Goal: Answer question/provide support

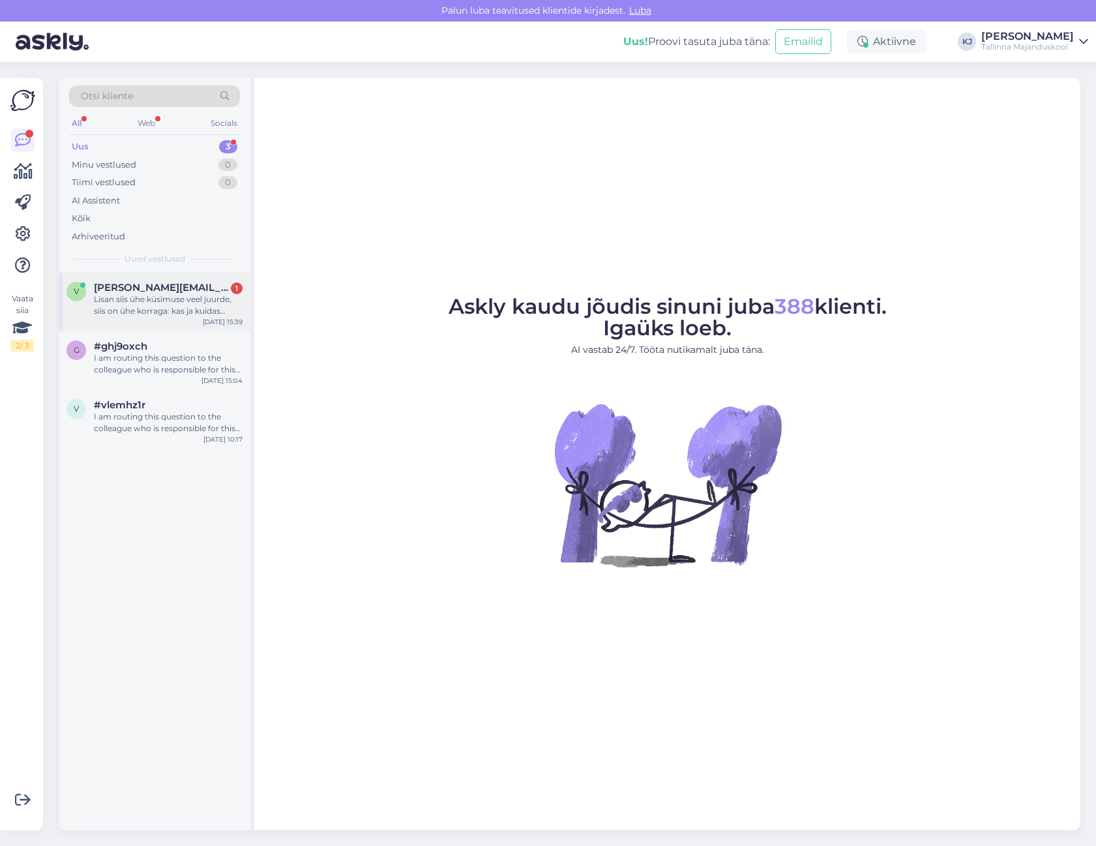
click at [156, 291] on span "[PERSON_NAME][EMAIL_ADDRESS][PERSON_NAME][DOMAIN_NAME]" at bounding box center [162, 288] width 136 height 12
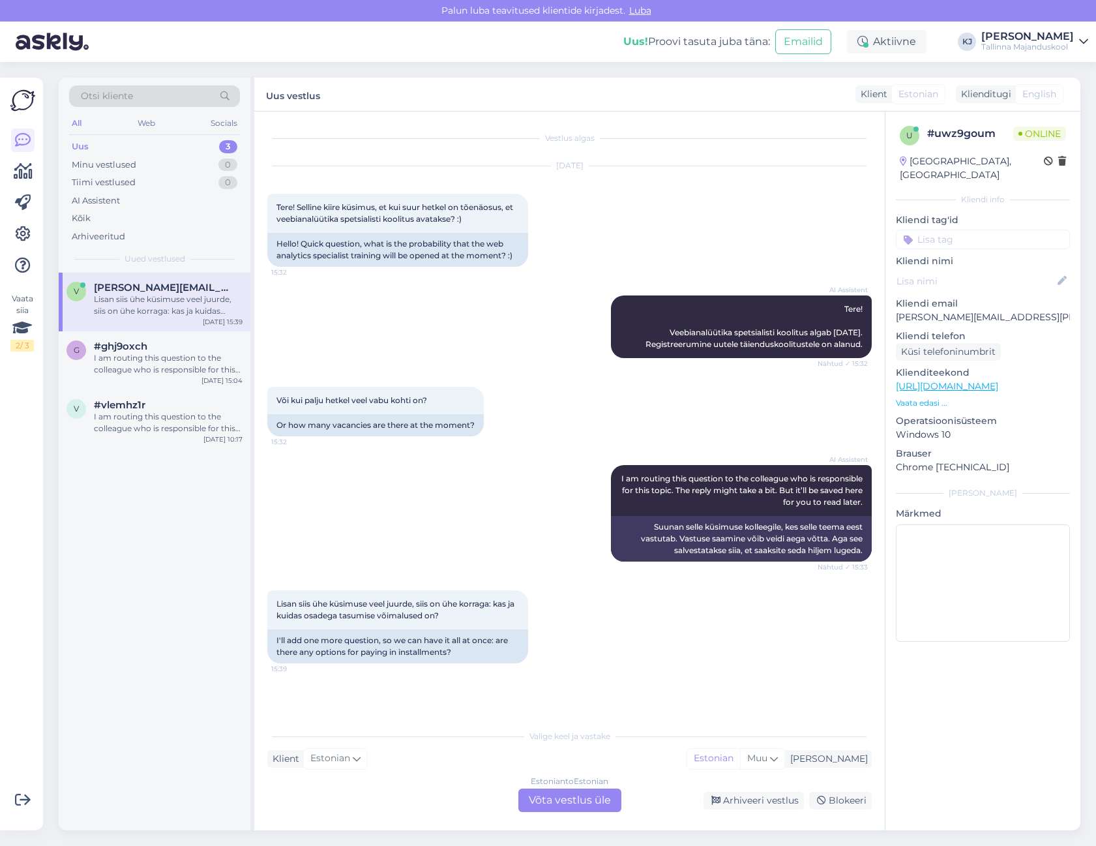
drag, startPoint x: 460, startPoint y: 546, endPoint x: 467, endPoint y: 542, distance: 8.2
click at [464, 544] on div "AI Assistent I am routing this question to the colleague who is responsible for…" at bounding box center [569, 513] width 604 height 125
click at [579, 682] on div "Vestlus algas [DATE] Tere! Selline kiire küsimus, et kui suur hetkel on tõenäos…" at bounding box center [575, 418] width 616 height 586
click at [454, 644] on div "I'll add one more question, so we can have it all at once: are there any option…" at bounding box center [397, 646] width 261 height 34
click at [544, 791] on div "Estonian to Estonian Võta vestlus üle" at bounding box center [569, 799] width 103 height 23
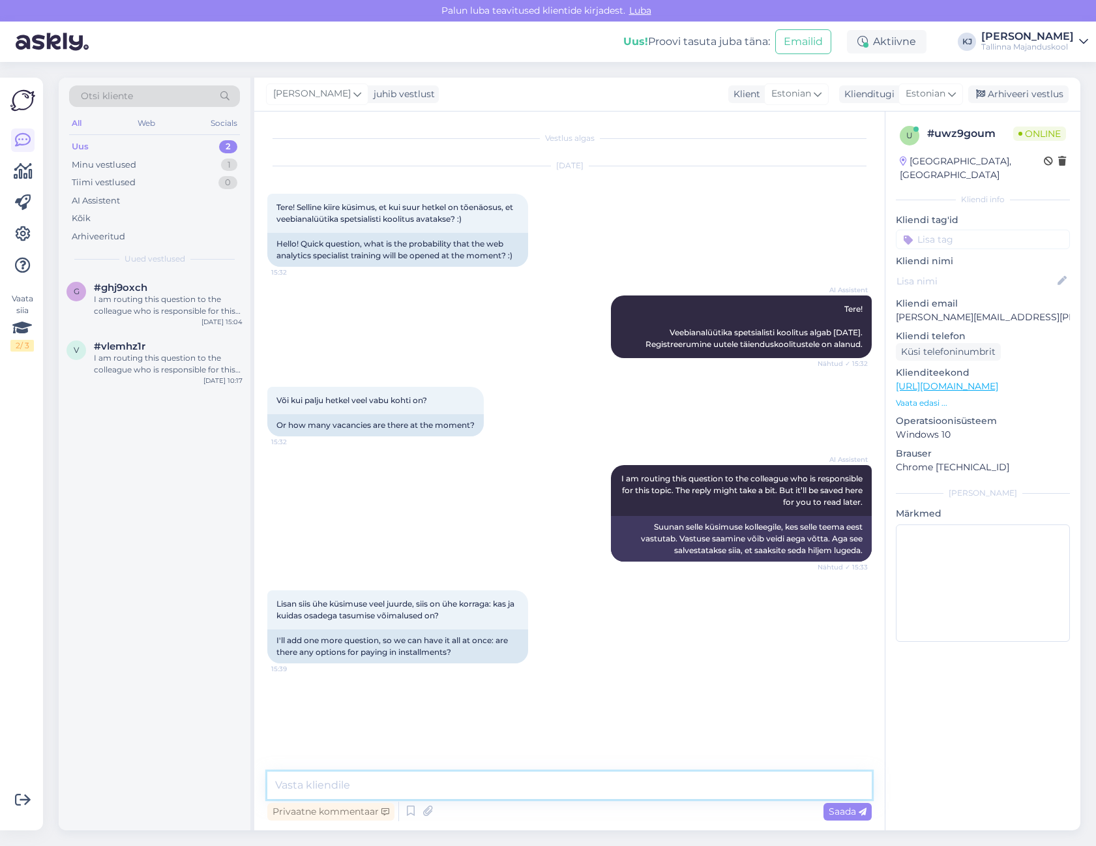
click at [493, 793] on textarea at bounding box center [569, 784] width 604 height 27
click at [449, 781] on textarea "Tere! Palun kirjutage" at bounding box center [569, 784] width 604 height 27
click at [381, 780] on textarea "Tere! Palun kirjutage täiendava info saamiseks" at bounding box center [569, 784] width 604 height 27
click at [687, 792] on textarea "Tere! Palun kirjutage täienduskoolituste kohta täiendava info saamiseks" at bounding box center [569, 784] width 604 height 27
click at [589, 795] on textarea "Tere! Palun kirjutage täienduskoolituste kohta täiendava info saamiseks [EMAIL_…" at bounding box center [569, 777] width 604 height 43
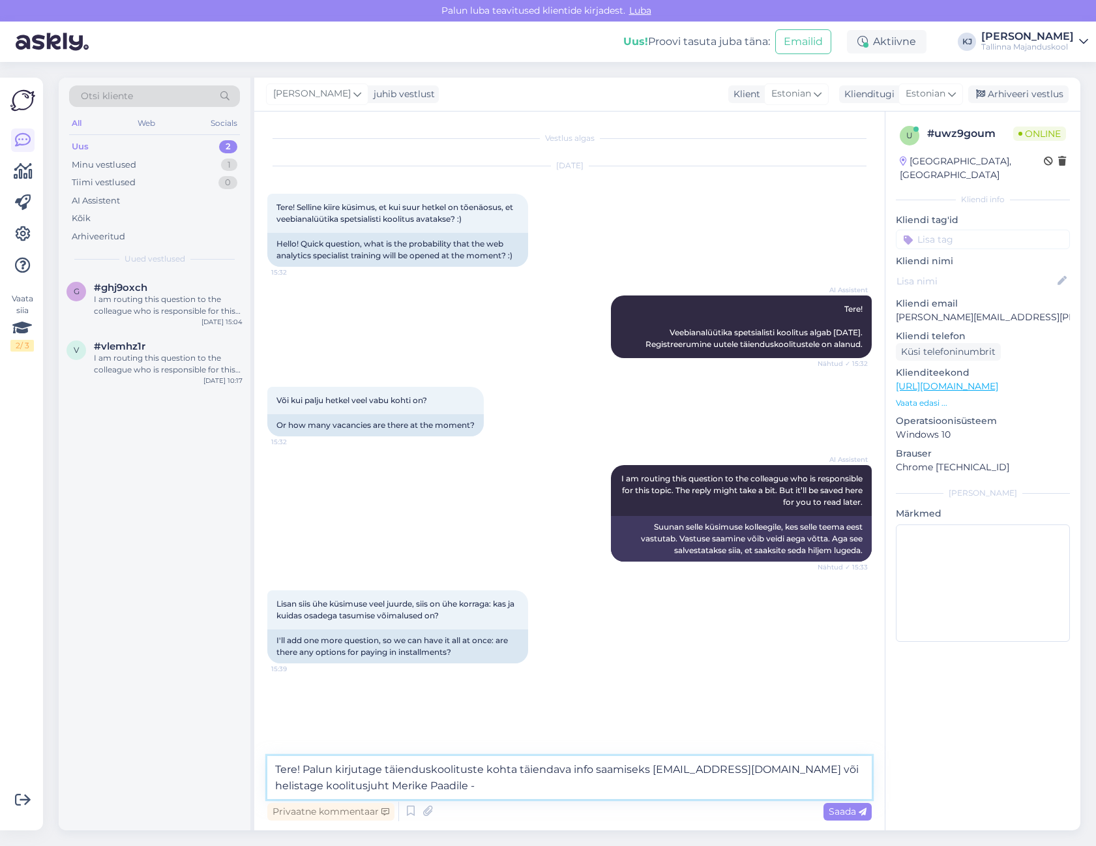
paste textarea "Tel: [PHONE_NUMBER]"
type textarea "Tere! Palun kirjutage täienduskoolituste kohta täiendava info saamiseks [EMAIL_…"
click at [833, 809] on span "Saada" at bounding box center [848, 811] width 38 height 12
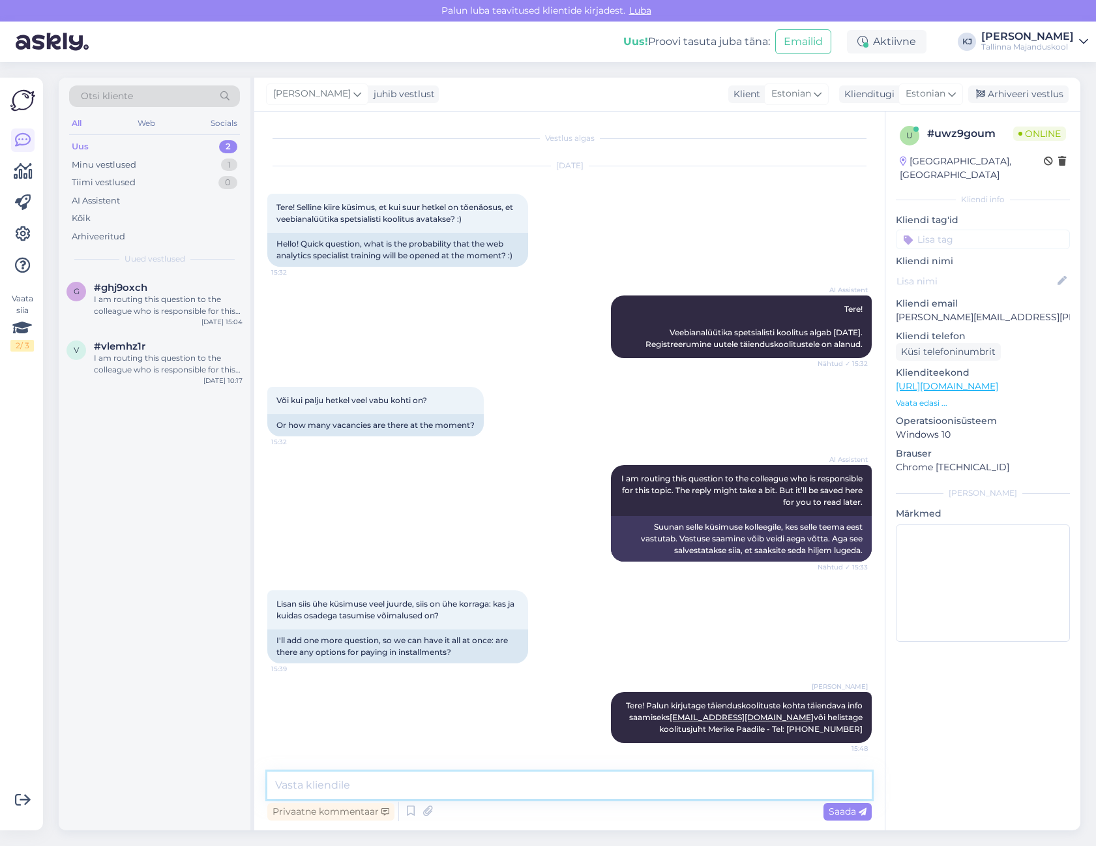
click at [771, 790] on textarea at bounding box center [569, 784] width 604 height 27
click at [952, 230] on input at bounding box center [983, 240] width 174 height 20
type input "täien"
click at [967, 270] on span "Täienduskoolitus" at bounding box center [983, 274] width 67 height 8
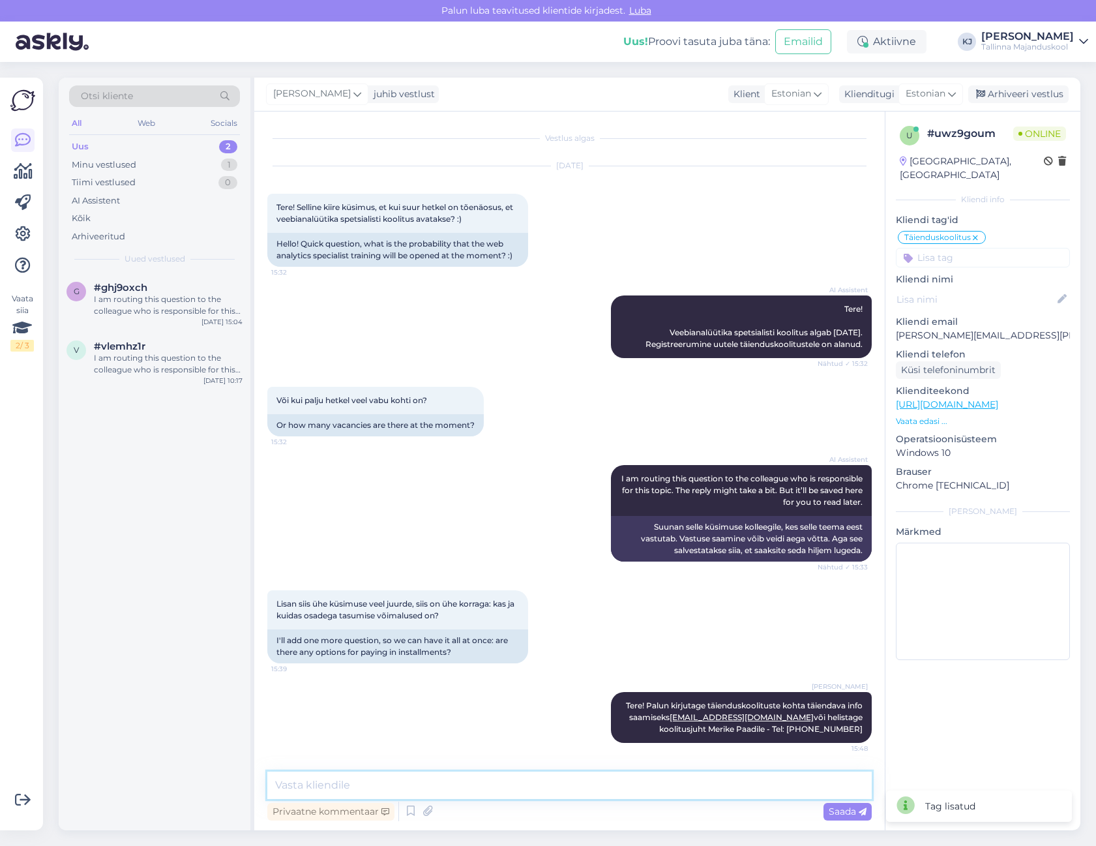
click at [767, 788] on textarea at bounding box center [569, 784] width 604 height 27
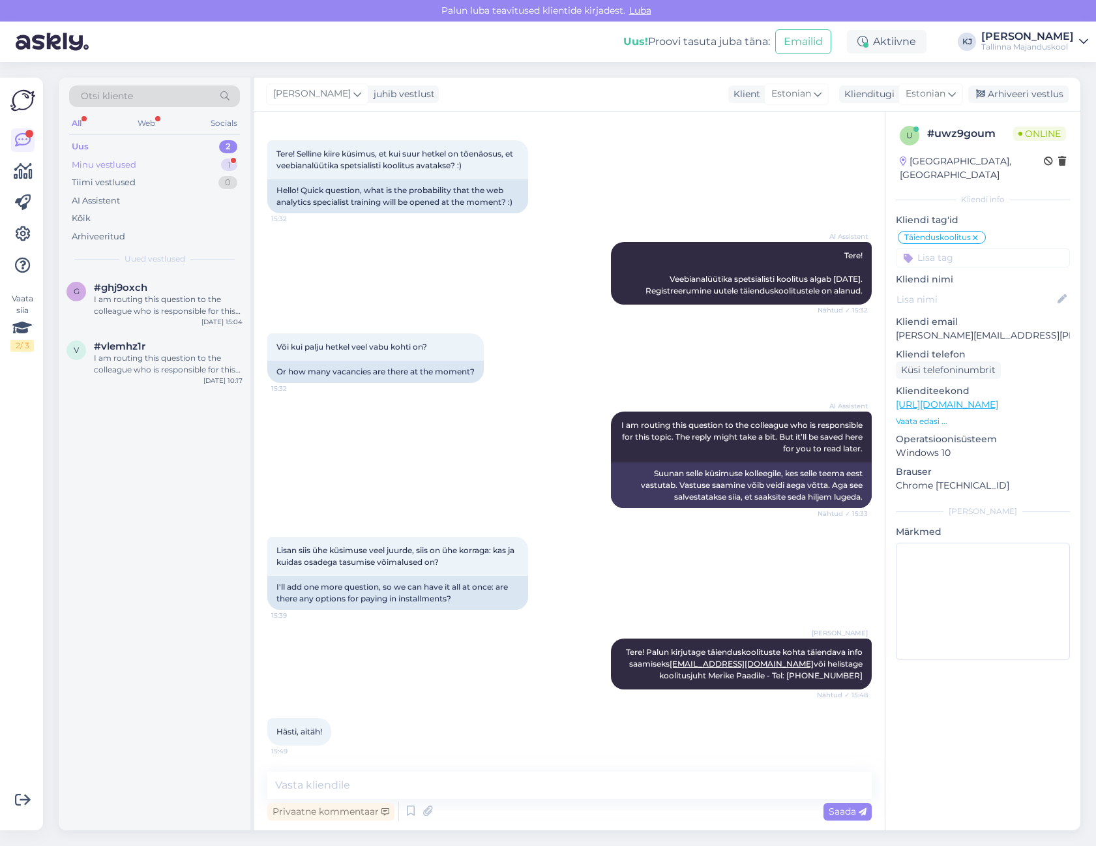
click at [161, 172] on div "Minu vestlused 1" at bounding box center [154, 165] width 171 height 18
click at [153, 303] on div "Hästi, aitäh!" at bounding box center [168, 299] width 149 height 12
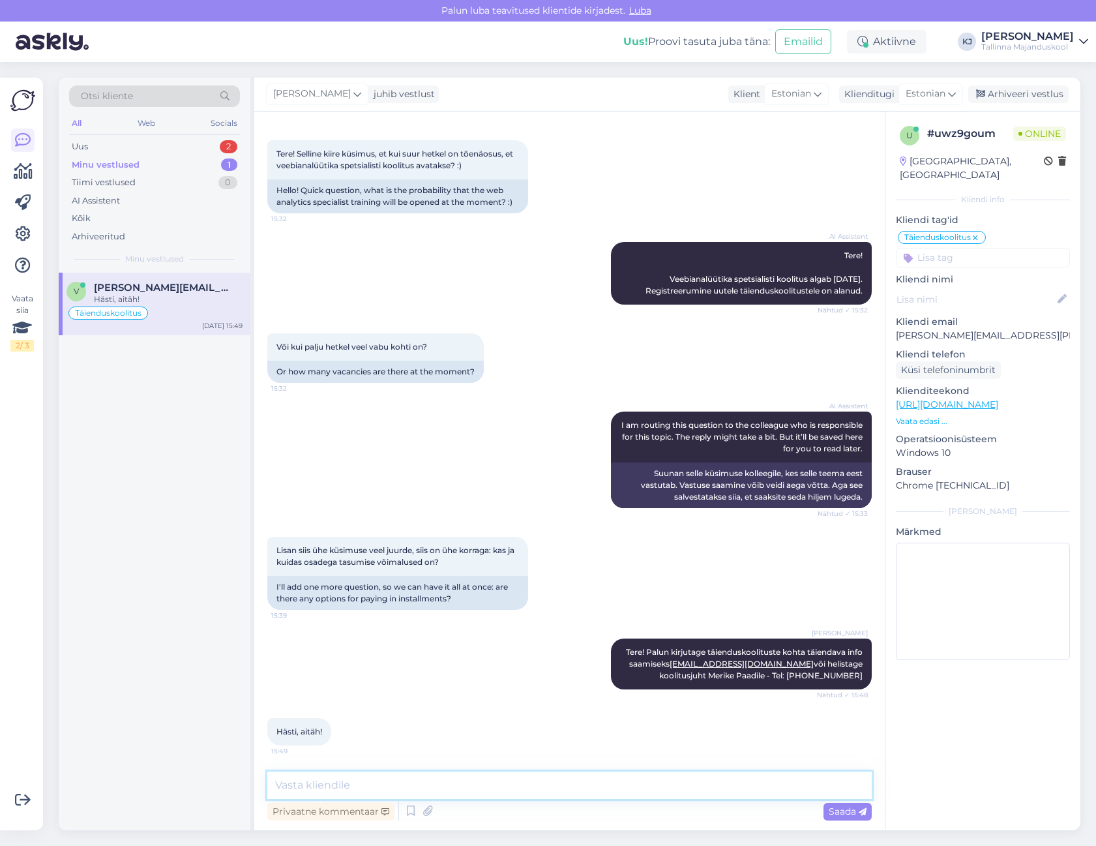
click at [457, 780] on textarea at bounding box center [569, 784] width 604 height 27
click at [1048, 97] on div "Arhiveeri vestlus" at bounding box center [1018, 94] width 100 height 18
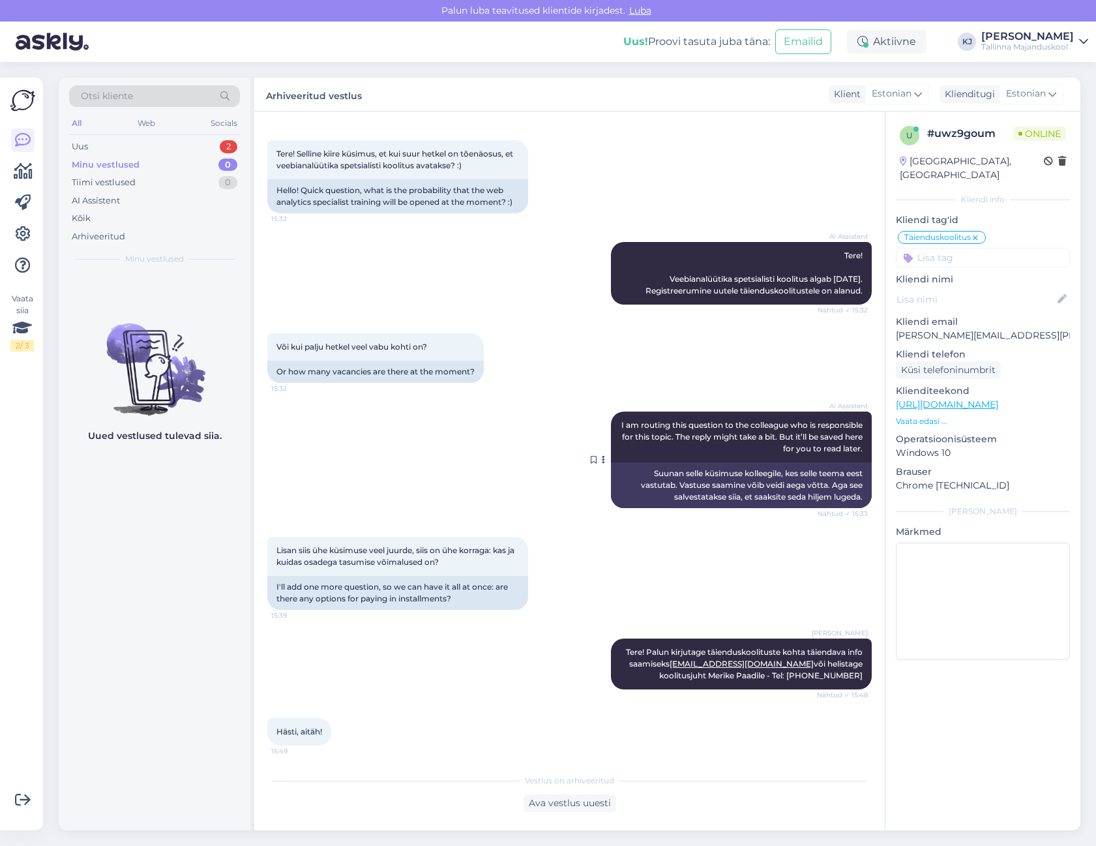
click at [629, 484] on div "Suunan selle küsimuse kolleegile, kes selle teema eest vastutab. Vastuse saamin…" at bounding box center [741, 485] width 261 height 46
click at [132, 142] on div "Uus 2" at bounding box center [154, 147] width 171 height 18
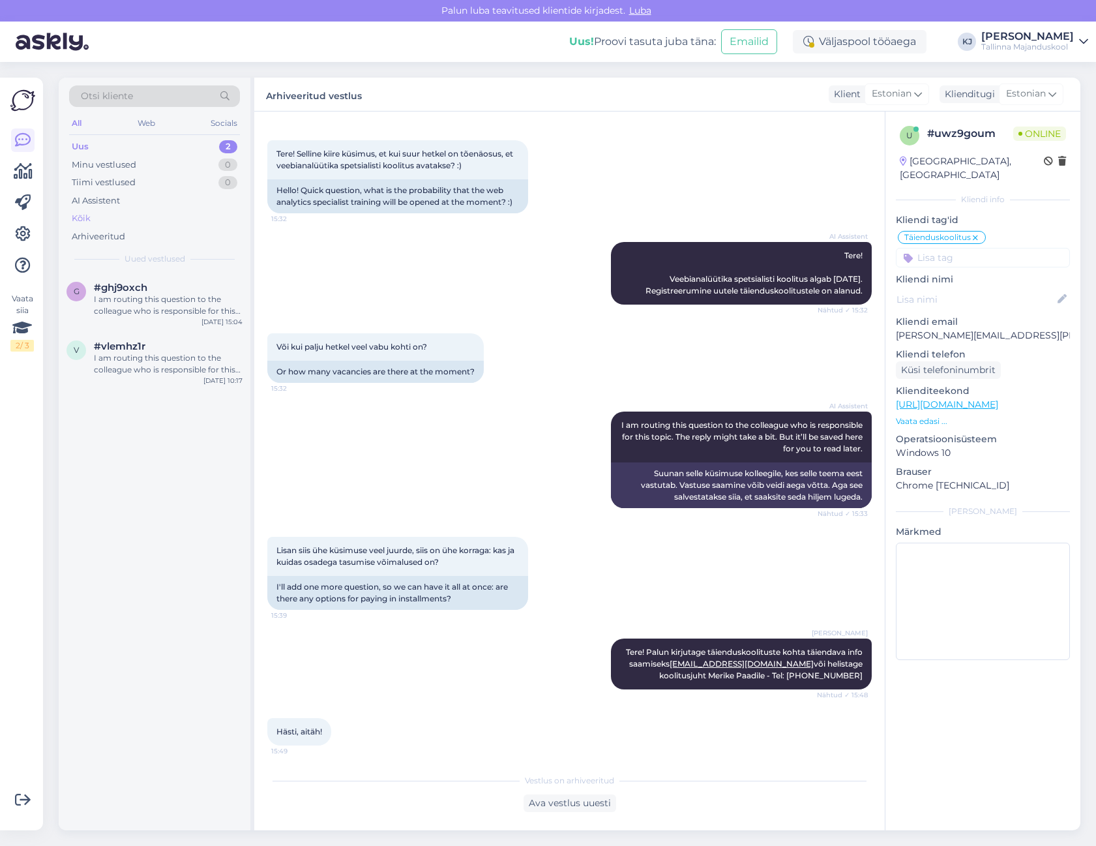
click at [141, 213] on div "Kõik" at bounding box center [154, 218] width 171 height 18
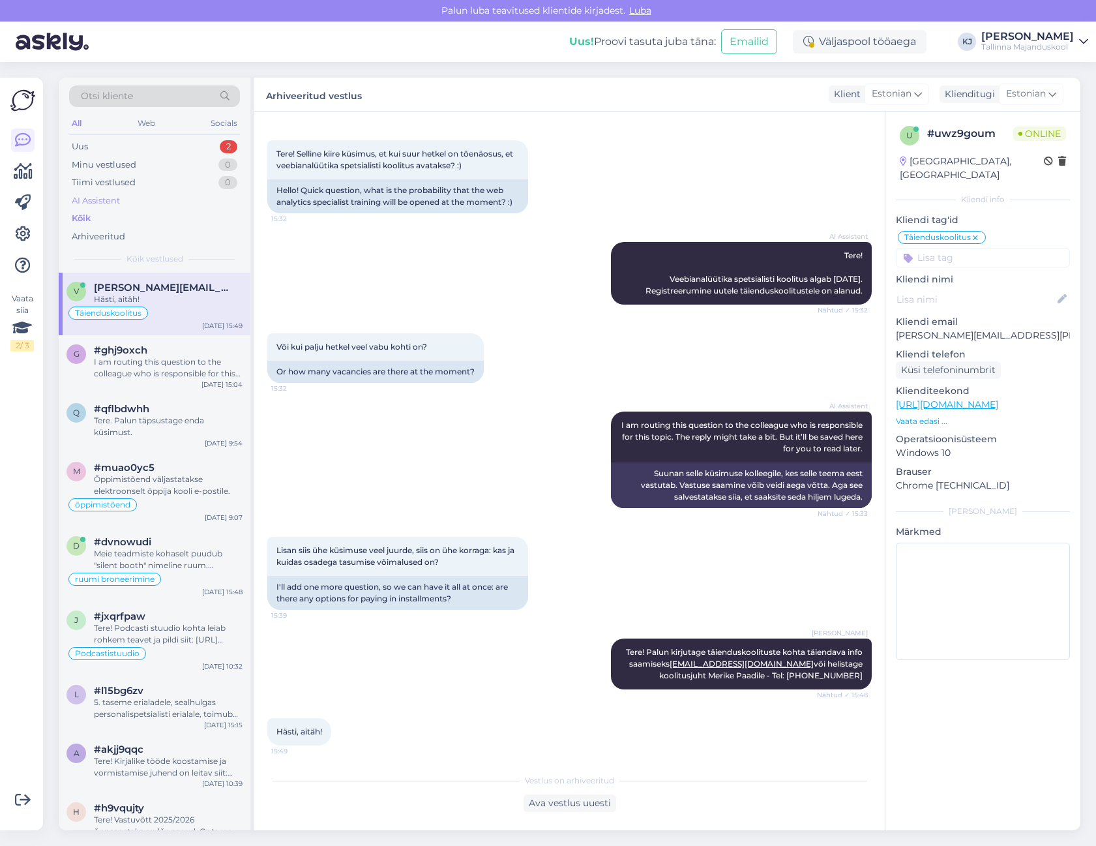
click at [140, 201] on div "AI Assistent" at bounding box center [154, 201] width 171 height 18
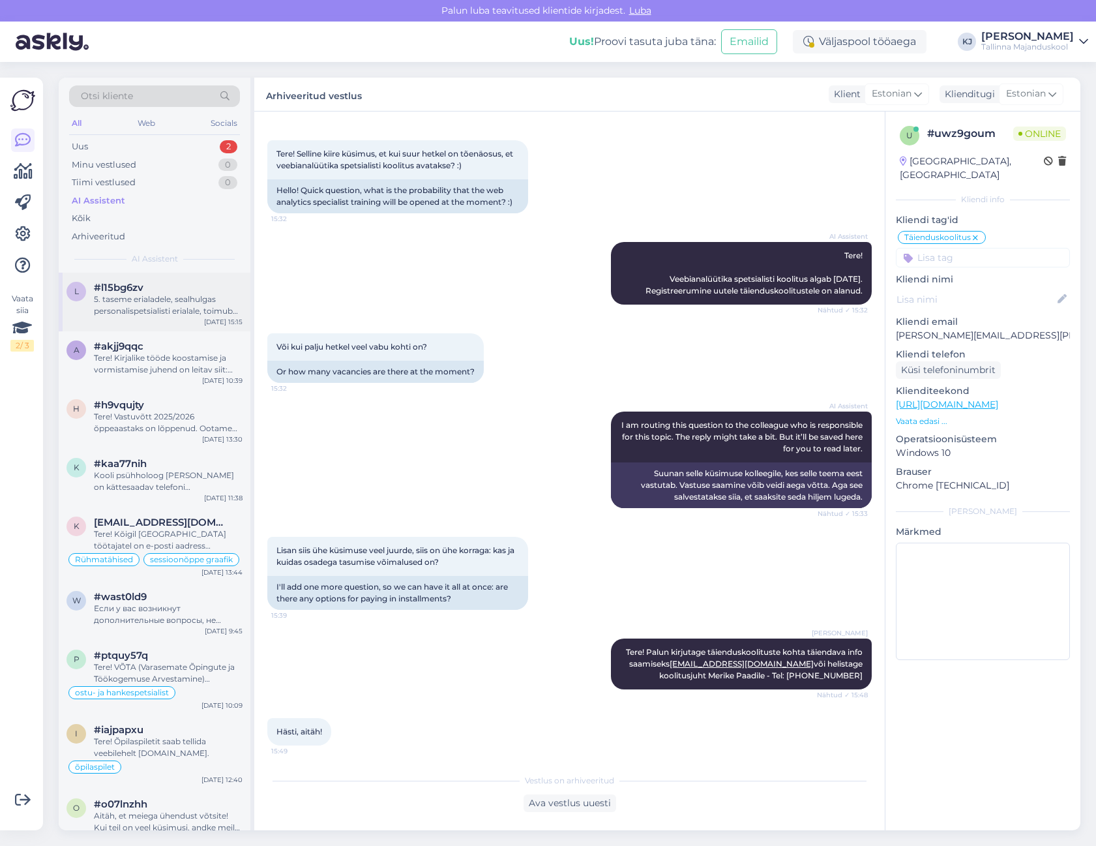
click at [141, 301] on div "5. taseme erialadele, sealhulgas personalispetsialisti erialale, toimub avaldus…" at bounding box center [168, 304] width 149 height 23
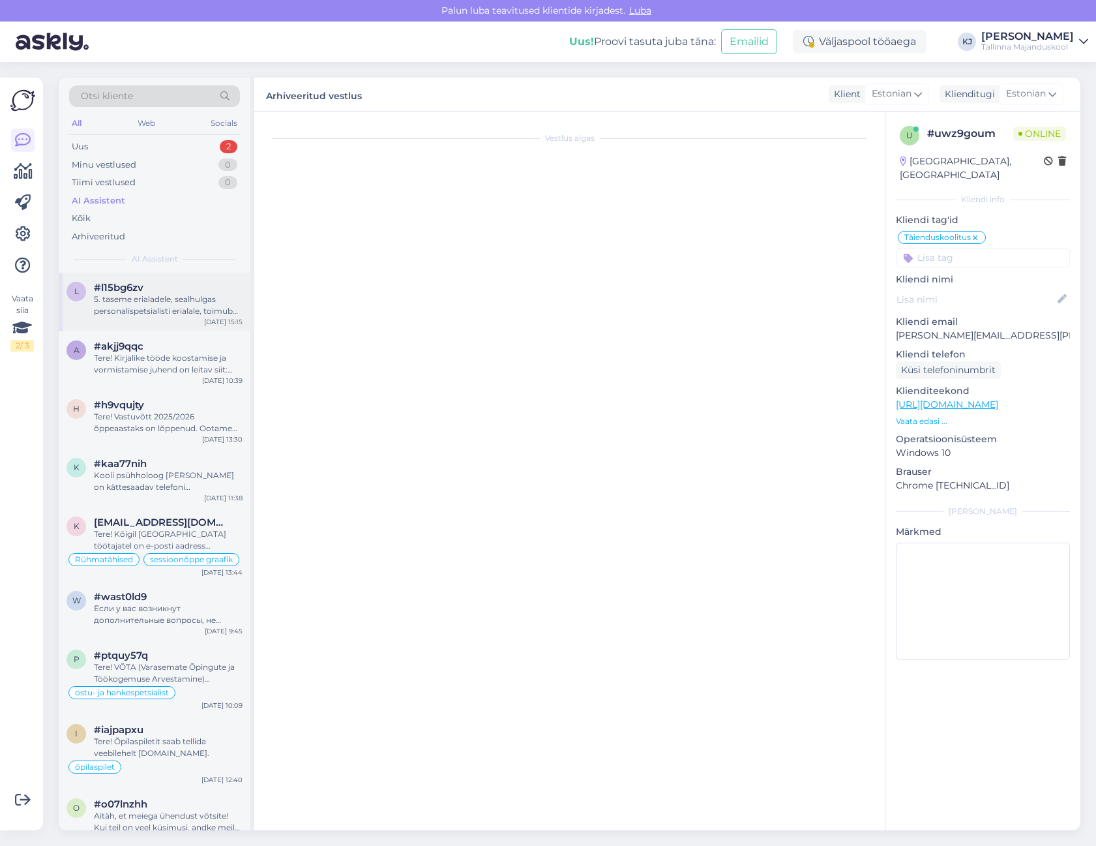
scroll to position [0, 0]
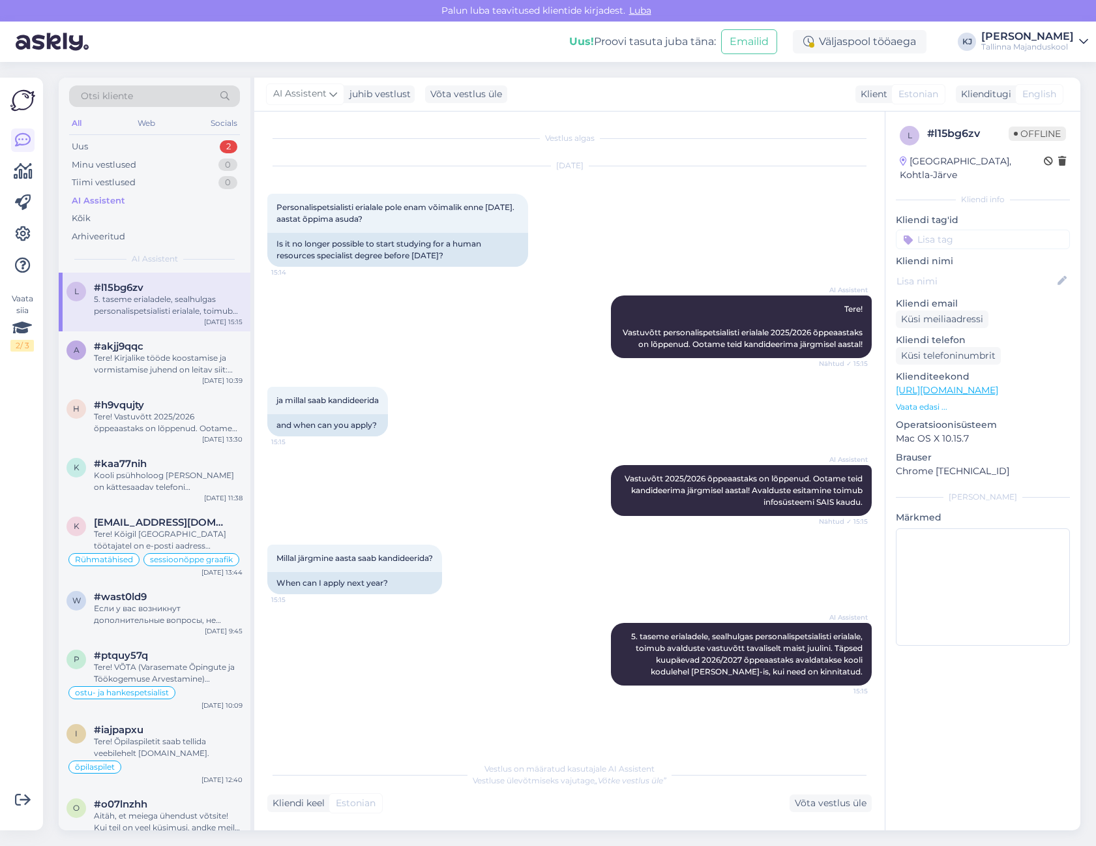
click at [577, 394] on div "ja [PERSON_NAME] saab kandideerida 15:15 and when can you apply?" at bounding box center [569, 411] width 604 height 78
drag, startPoint x: 730, startPoint y: 488, endPoint x: 731, endPoint y: 498, distance: 9.8
click at [731, 498] on span "Vastuvõtt 2025/2026 õppeaastaks on lõppenud. Ootame teid kandideerima järgmisel…" at bounding box center [745, 489] width 240 height 33
drag, startPoint x: 670, startPoint y: 648, endPoint x: 757, endPoint y: 670, distance: 90.1
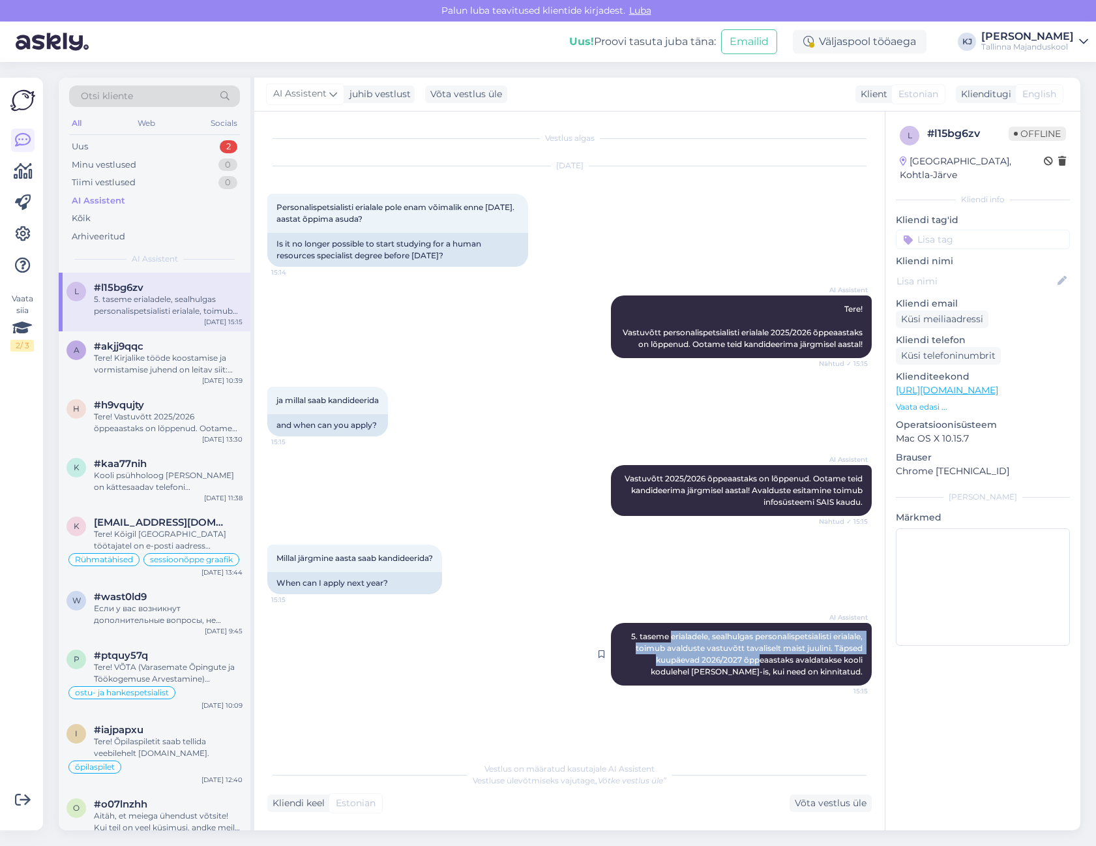
click at [757, 670] on span "5. taseme erialadele, sealhulgas personalispetsialisti erialale, toimub avaldus…" at bounding box center [747, 653] width 233 height 45
click at [951, 230] on input at bounding box center [983, 240] width 174 height 20
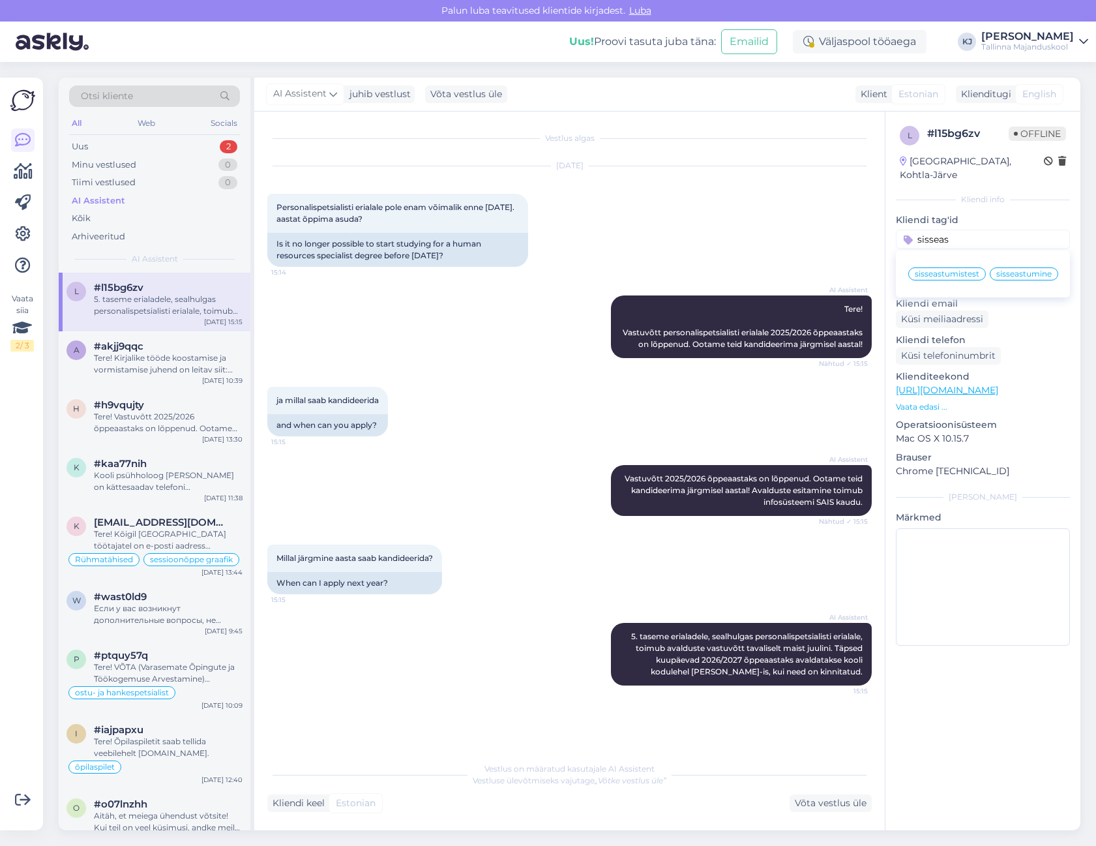
type input "sisseas"
click at [1031, 267] on div "sisseastumistest sisseastumine" at bounding box center [983, 274] width 174 height 37
click at [1031, 270] on span "sisseastumine" at bounding box center [1023, 274] width 55 height 8
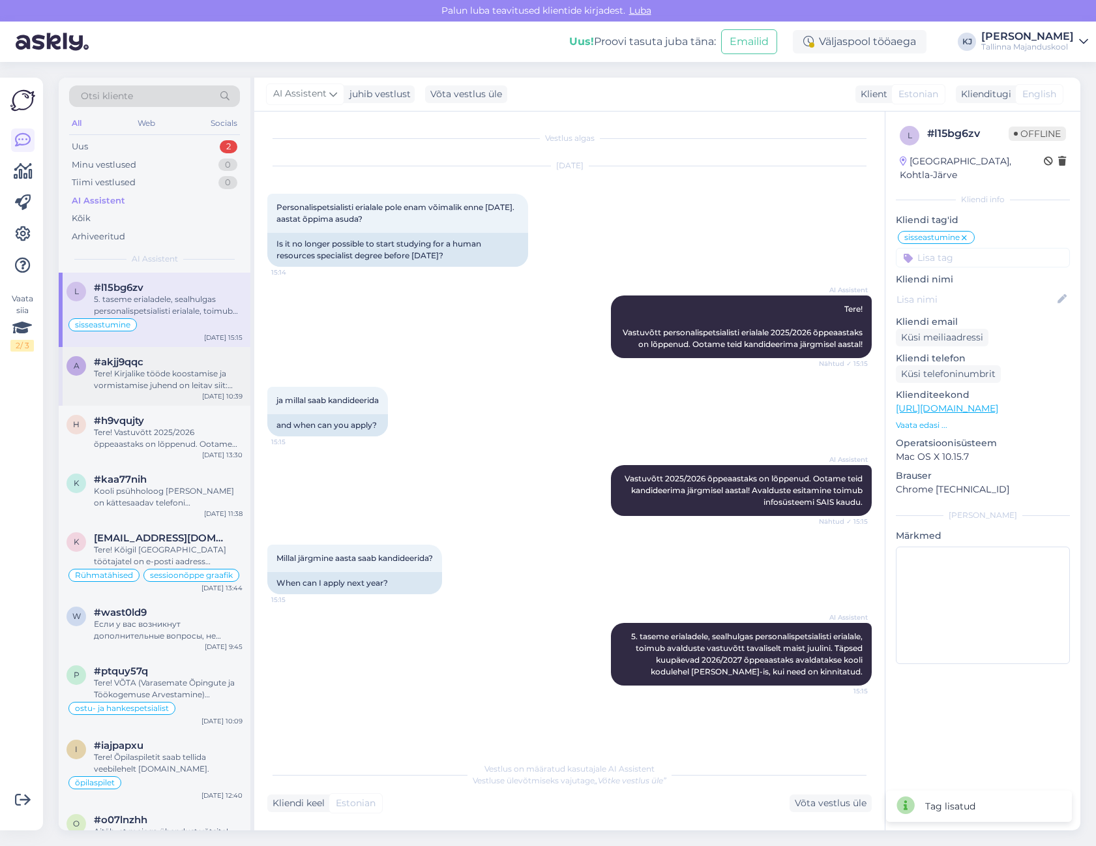
click at [179, 367] on div "#akjj9qqc" at bounding box center [168, 362] width 149 height 12
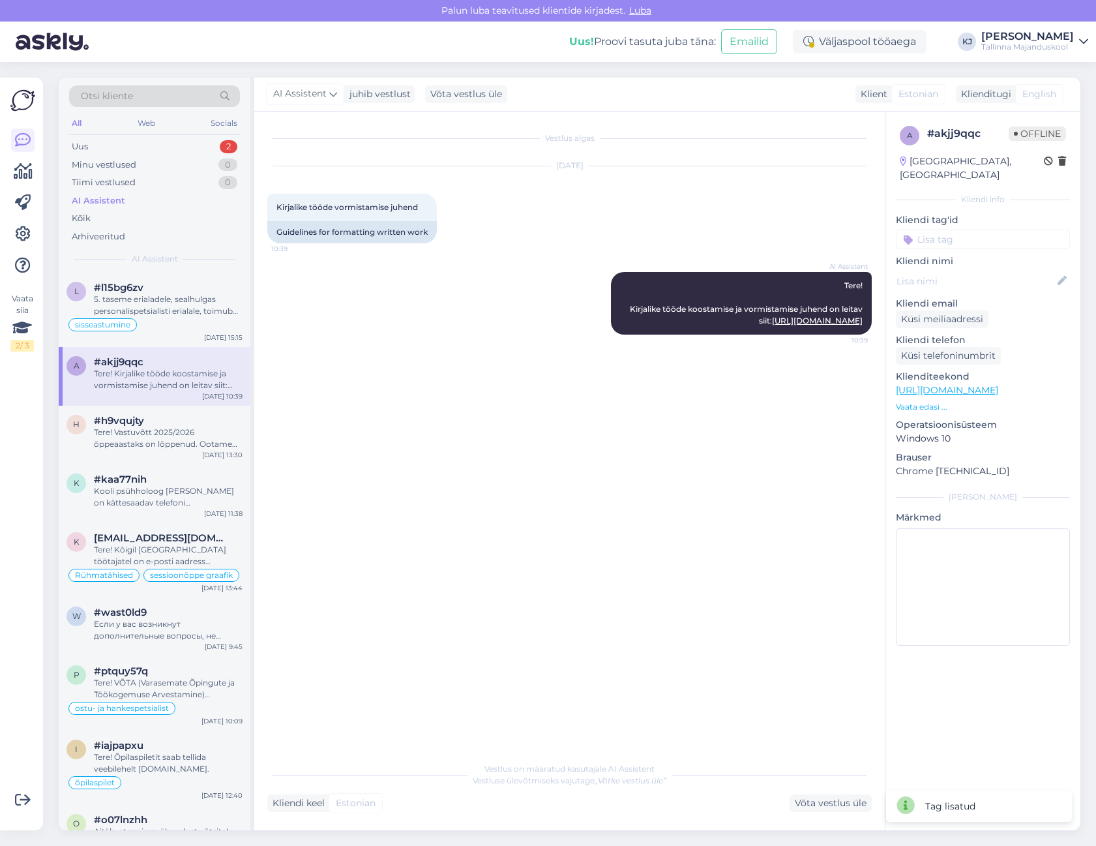
click at [945, 230] on input at bounding box center [983, 240] width 174 height 20
type input "kirjalike"
click at [1000, 286] on span "Kirjalike tööde juhend" at bounding box center [982, 290] width 85 height 8
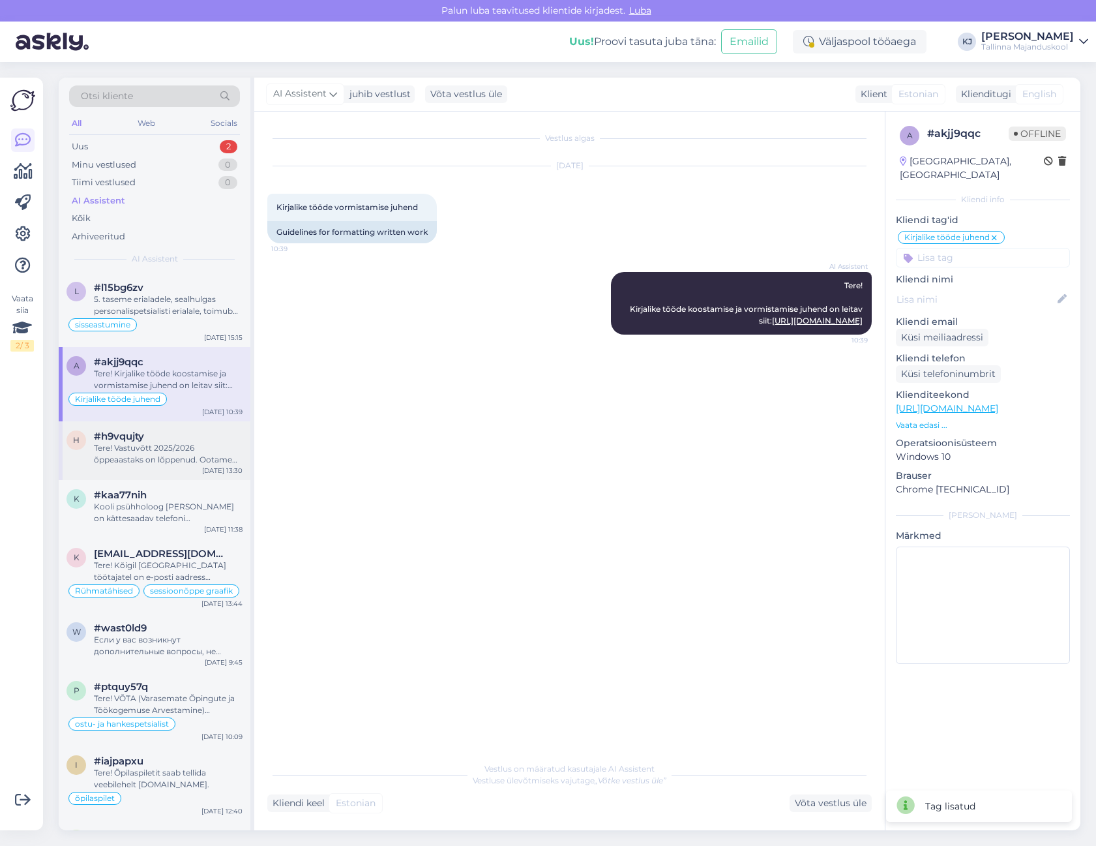
click at [179, 443] on div "Tere! Vastuvõtt 2025/2026 õppeaastaks on lõppenud. Ootame teid kandideerima jär…" at bounding box center [168, 453] width 149 height 23
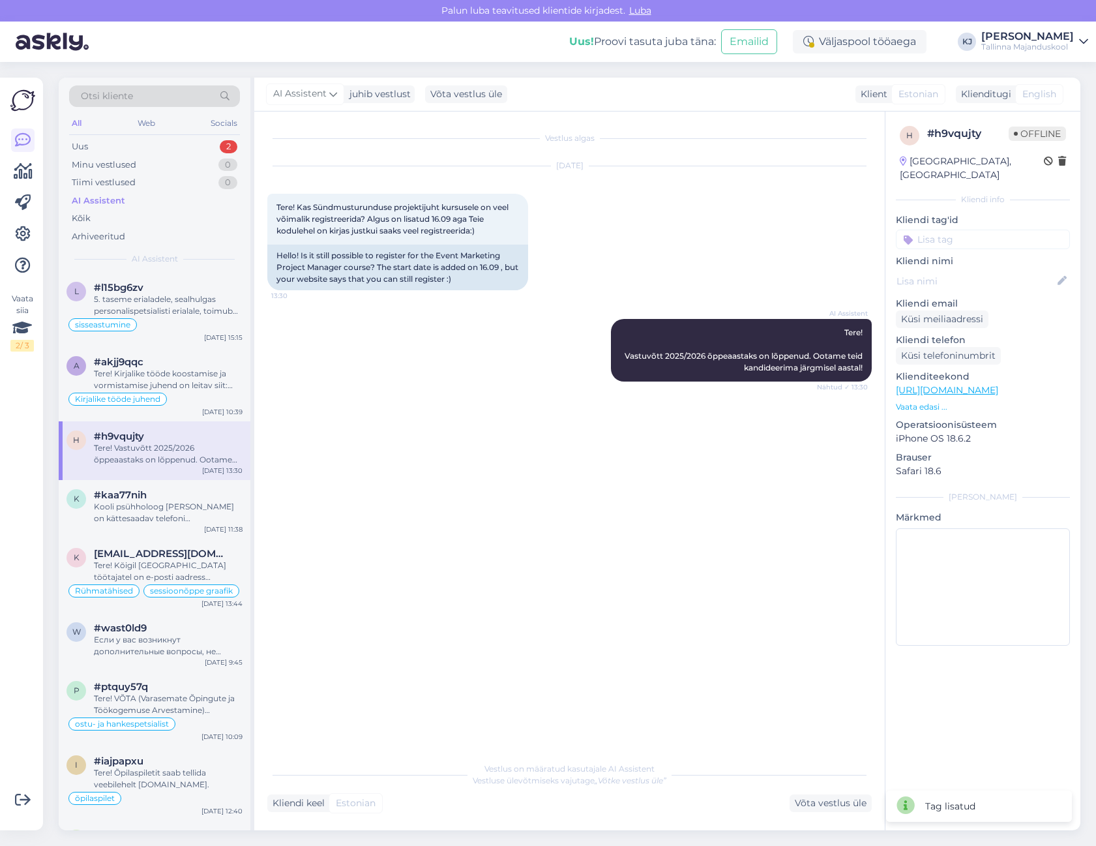
click at [404, 304] on div "[DATE] Tere! Kas Sündmusturunduse projektijuht kursusele on veel võimalik regis…" at bounding box center [569, 228] width 604 height 153
drag, startPoint x: 408, startPoint y: 280, endPoint x: 417, endPoint y: 226, distance: 54.1
click at [417, 226] on div "Tere! Kas Sündmusturunduse projektijuht kursusele on veel võimalik registreerid…" at bounding box center [397, 242] width 261 height 96
click at [417, 226] on span "Tere! Kas Sündmusturunduse projektijuht kursusele on veel võimalik registreerid…" at bounding box center [393, 218] width 234 height 33
click at [966, 230] on input at bounding box center [983, 240] width 174 height 20
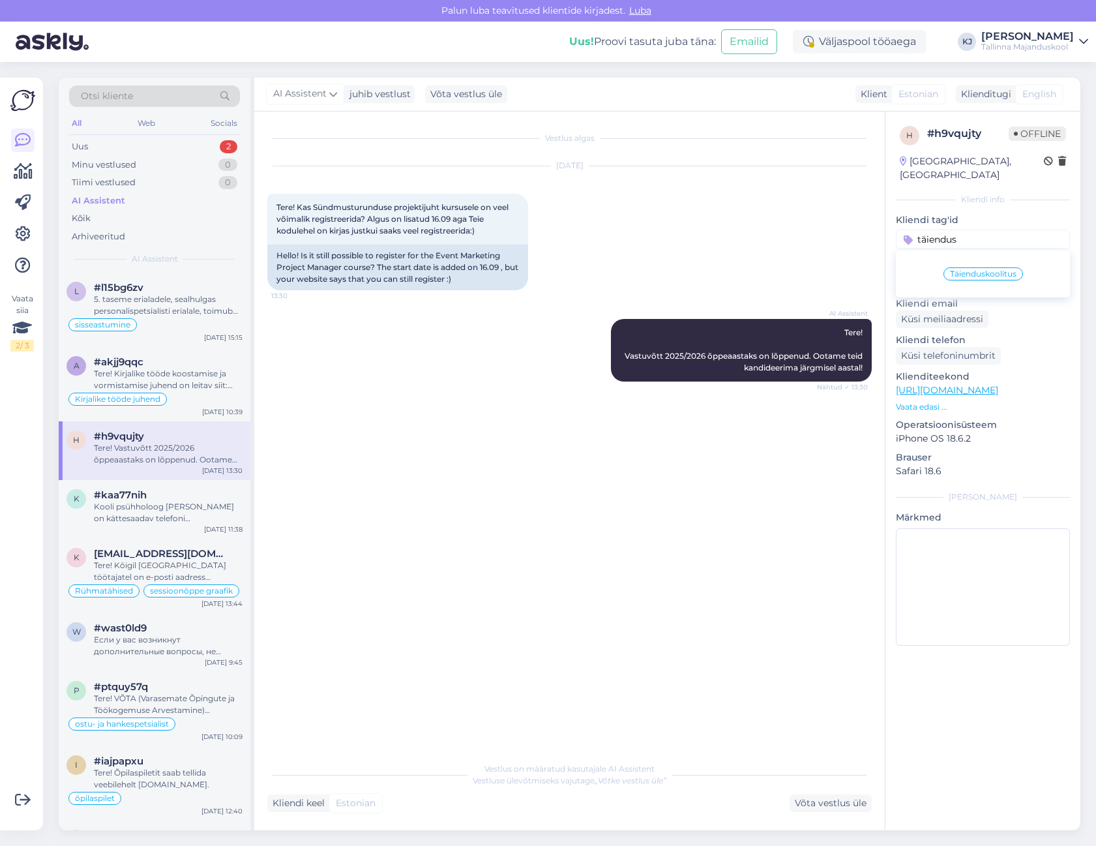
type input "täiendus"
click at [975, 267] on div "Täienduskoolitus" at bounding box center [983, 273] width 80 height 13
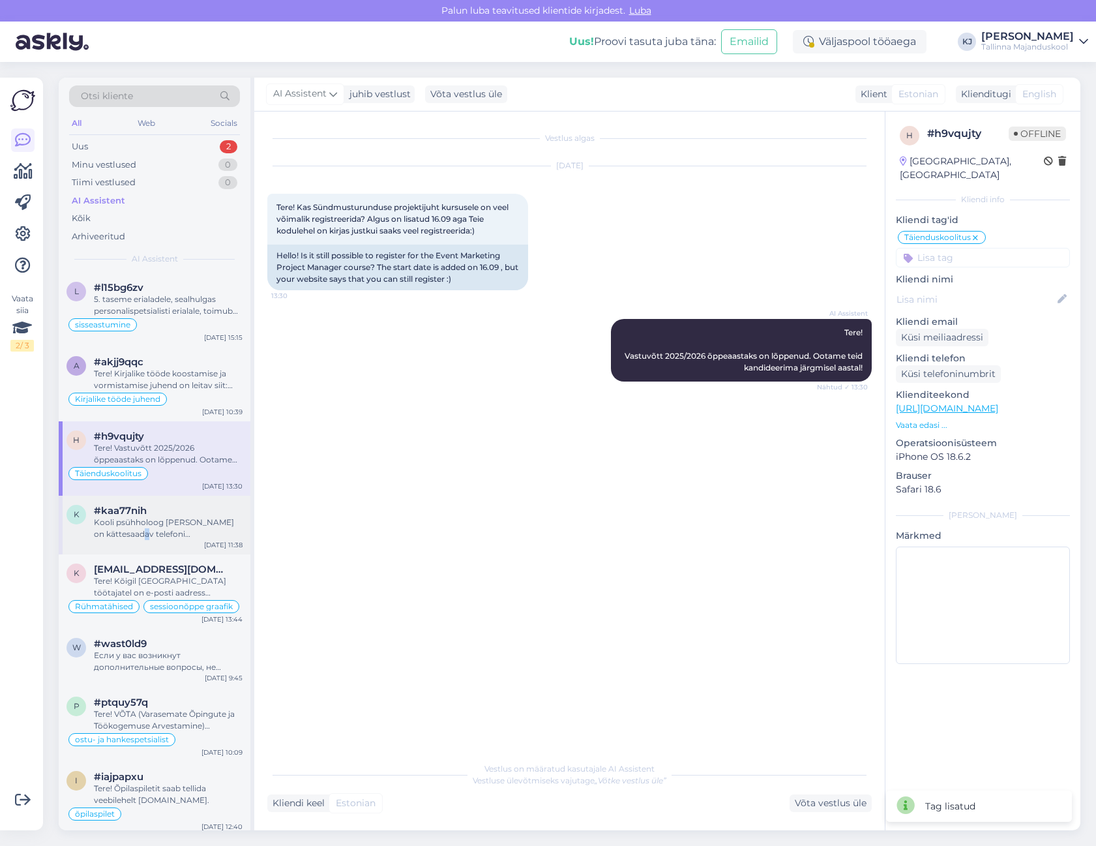
click at [138, 532] on div "Kooli psühholoog [PERSON_NAME] on kättesaadav telefoni [PERSON_NAME], et vajadu…" at bounding box center [168, 527] width 149 height 23
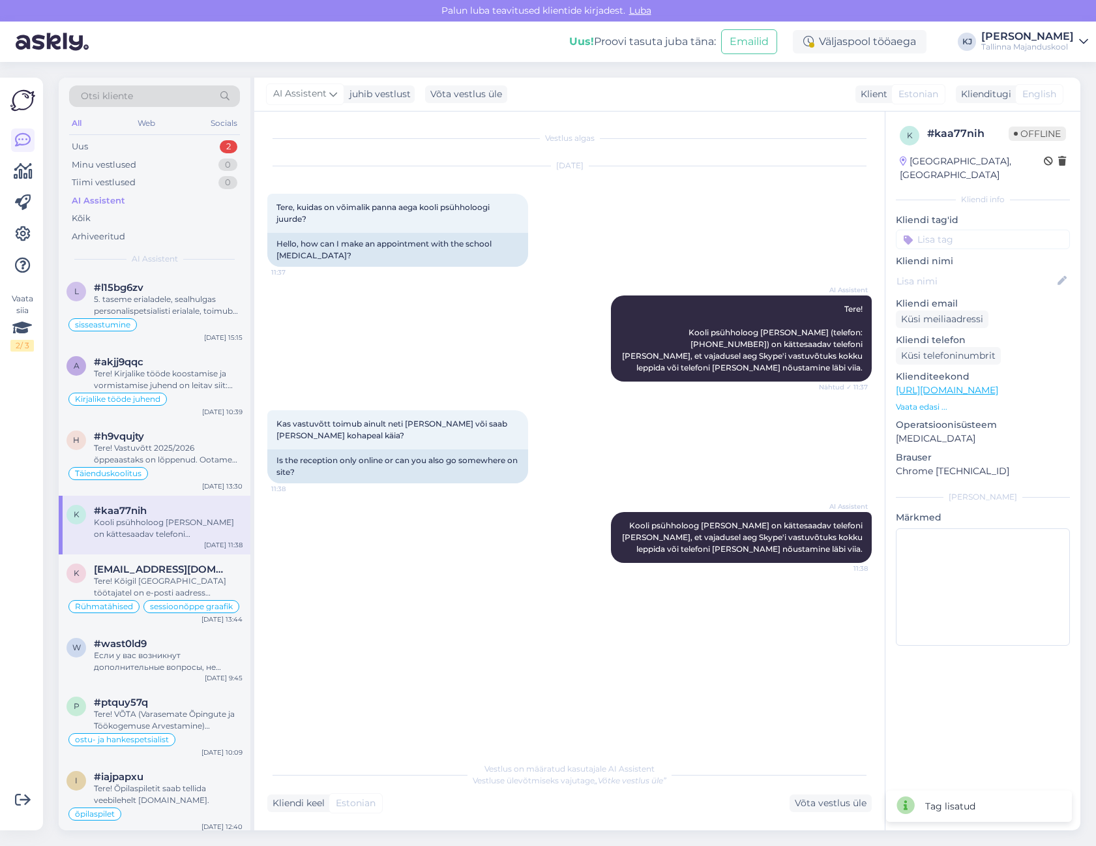
click at [316, 543] on div "AI Assistent [PERSON_NAME] psühholoog [PERSON_NAME] on kättesaadav telefoni [PE…" at bounding box center [569, 537] width 604 height 80
click at [916, 254] on p "Kliendi nimi" at bounding box center [983, 261] width 174 height 14
click at [941, 230] on input at bounding box center [983, 240] width 174 height 20
type input "psühholoog"
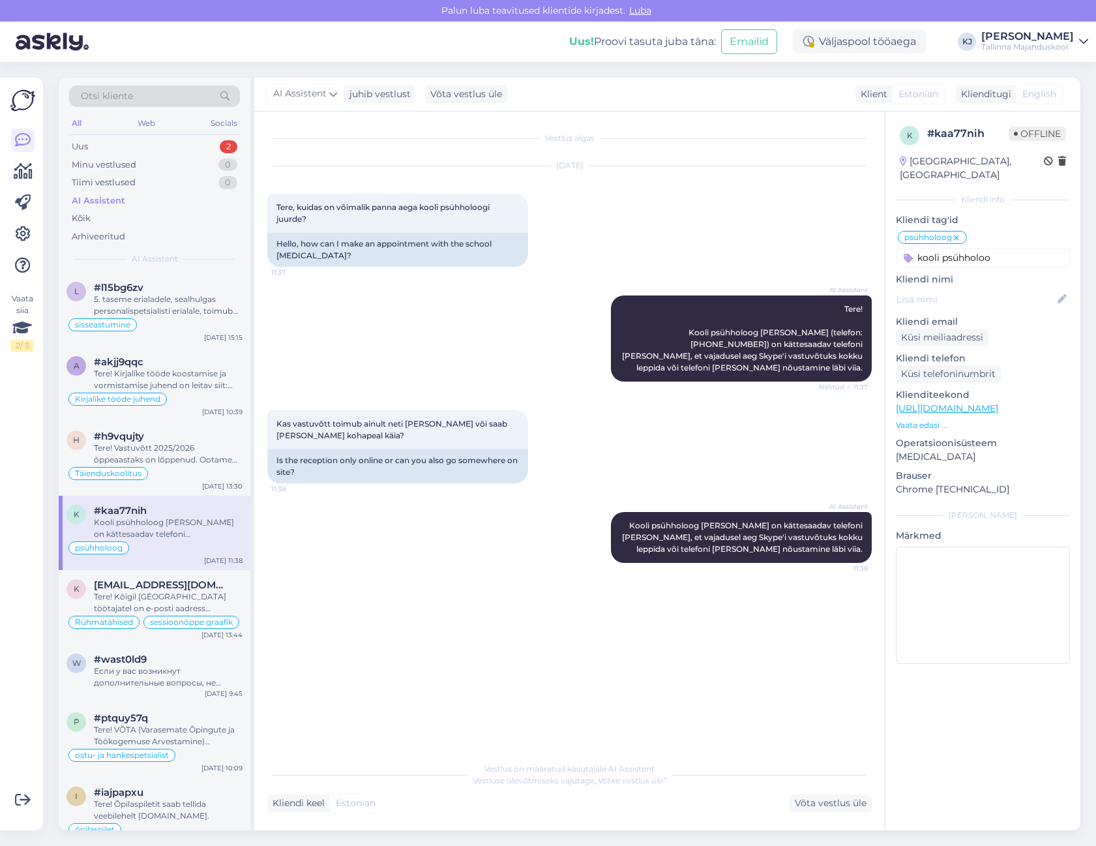
type input "kooli psühholoog"
click at [143, 670] on div "Если у вас возникнут дополнительные вопросы, не стесняйтесь обращаться." at bounding box center [168, 676] width 149 height 23
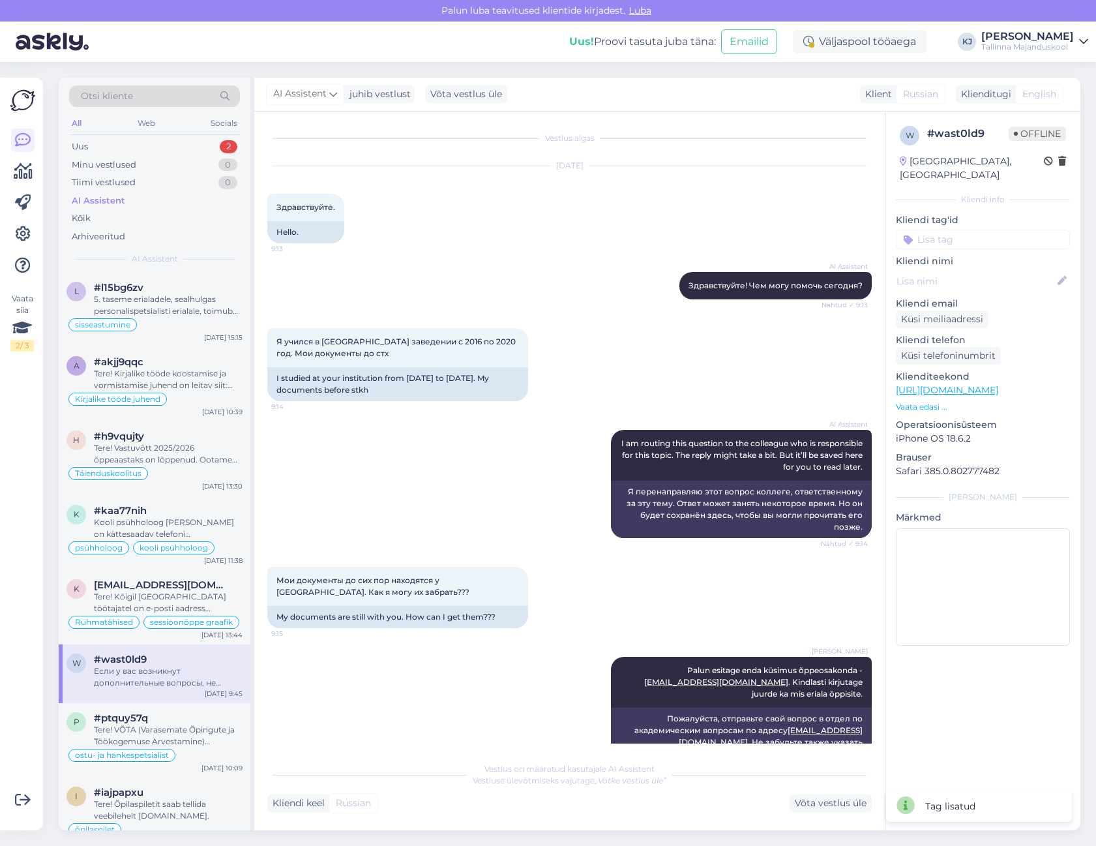
scroll to position [182, 0]
